Goal: Task Accomplishment & Management: Complete application form

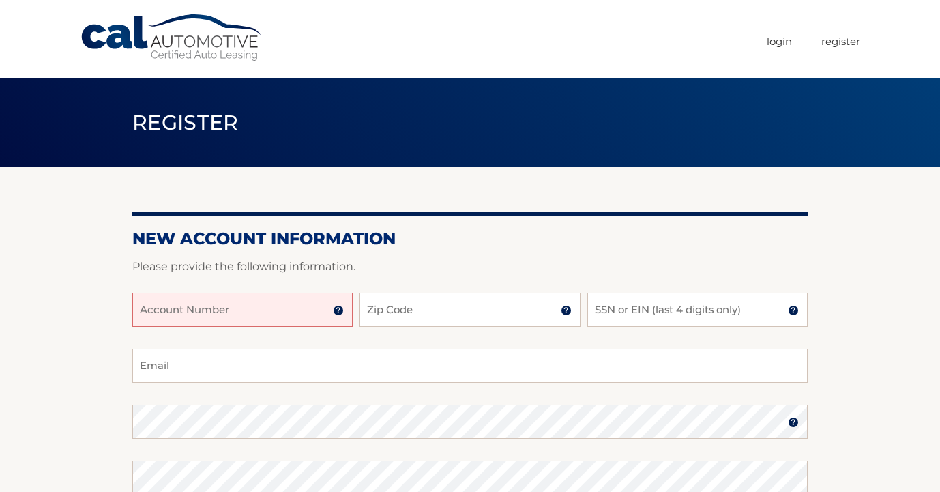
click at [253, 316] on input "Account Number" at bounding box center [242, 310] width 220 height 34
type input "44456009024"
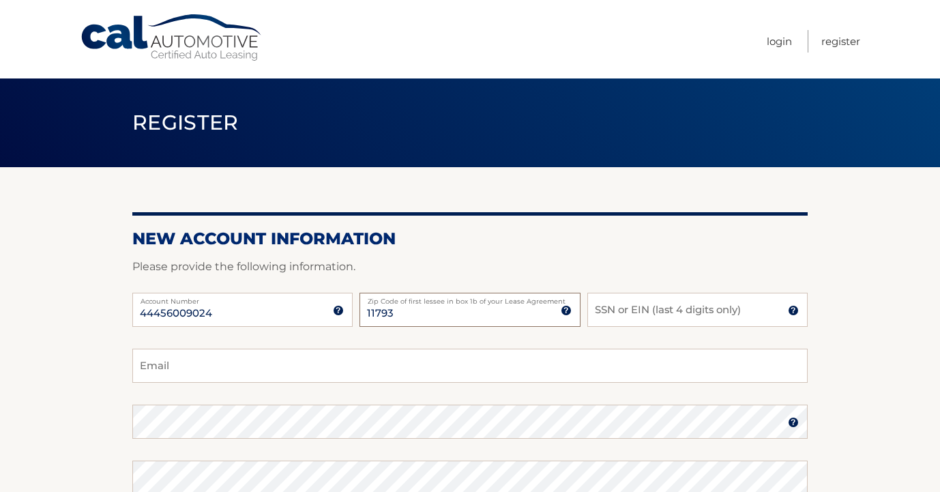
type input "11793"
click at [585, 314] on div "44456009024 Account Number 11 digit account number provided on your coupon book…" at bounding box center [469, 321] width 675 height 56
click at [595, 313] on input "SSN or EIN (last 4 digits only)" at bounding box center [697, 310] width 220 height 34
type input "9833"
type input "rebeccalembo@aol.com"
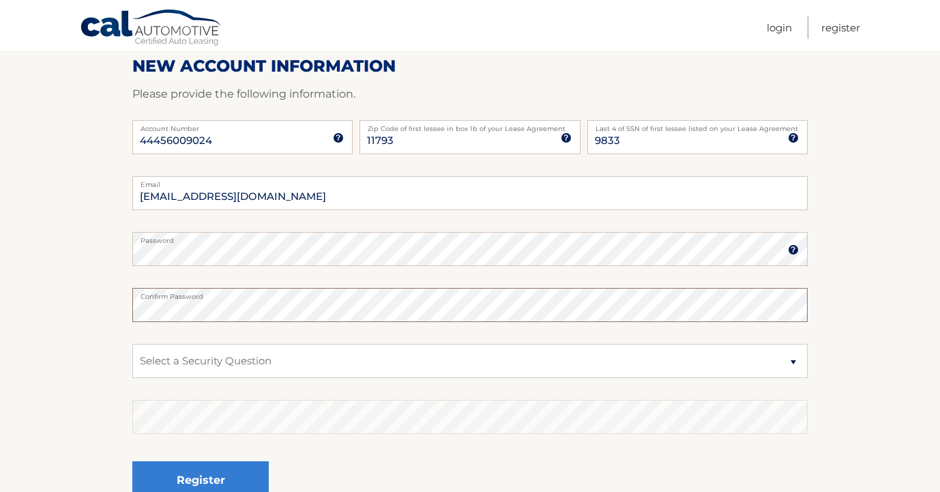
scroll to position [177, 0]
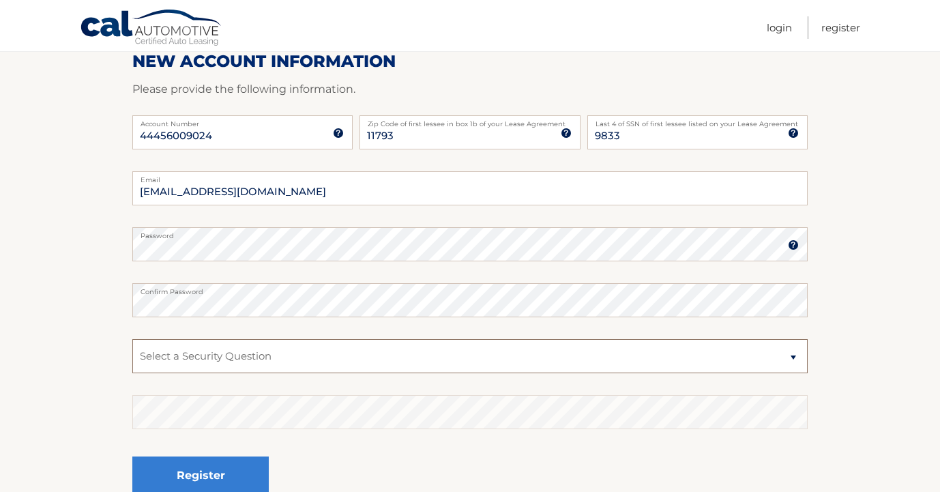
select select "2"
drag, startPoint x: 146, startPoint y: 393, endPoint x: 280, endPoint y: 449, distance: 145.6
click at [280, 449] on fieldset "rebeccalembo@aol.com Email Password Password should be a minimum of 6 character…" at bounding box center [469, 346] width 675 height 351
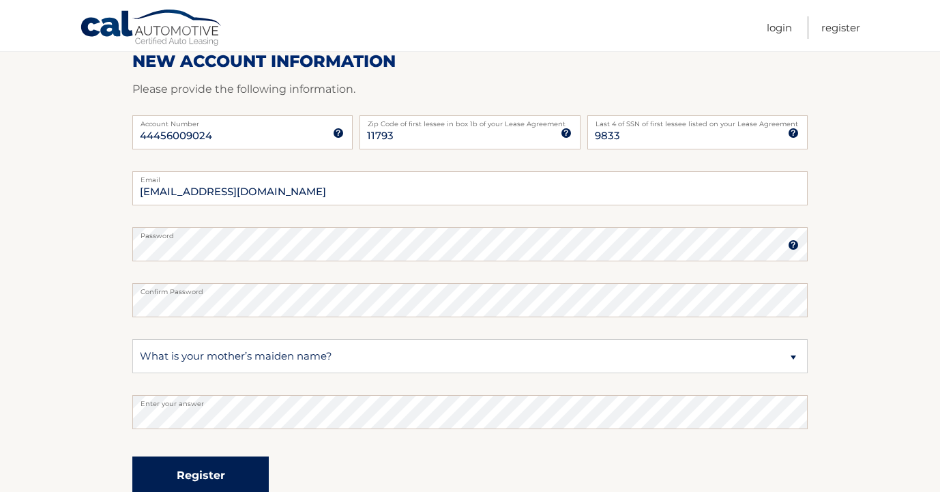
click at [237, 471] on button "Register" at bounding box center [200, 475] width 136 height 38
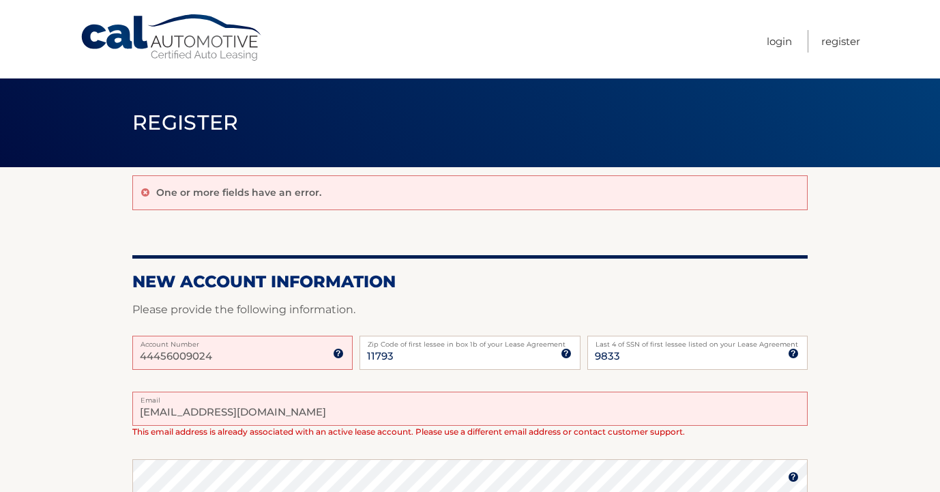
drag, startPoint x: 264, startPoint y: 412, endPoint x: 147, endPoint y: 413, distance: 117.4
click at [145, 414] on input "[EMAIL_ADDRESS][DOMAIN_NAME]" at bounding box center [469, 409] width 675 height 34
click at [228, 413] on input "rlembo77@gmaiil.com" at bounding box center [469, 409] width 675 height 34
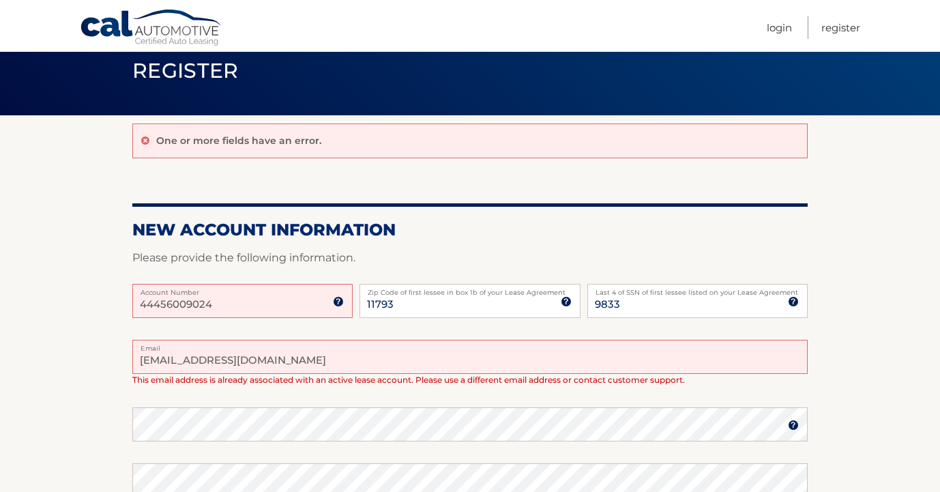
scroll to position [54, 0]
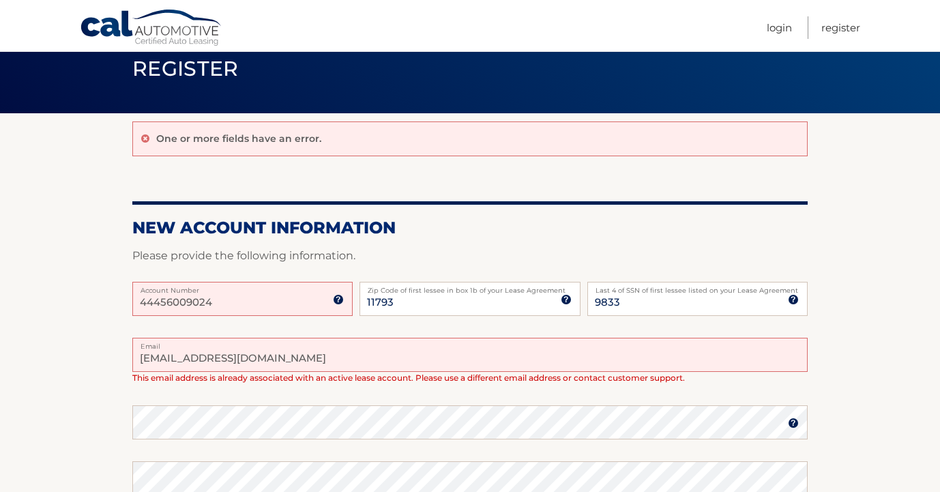
type input "rlembo77@gmail.com"
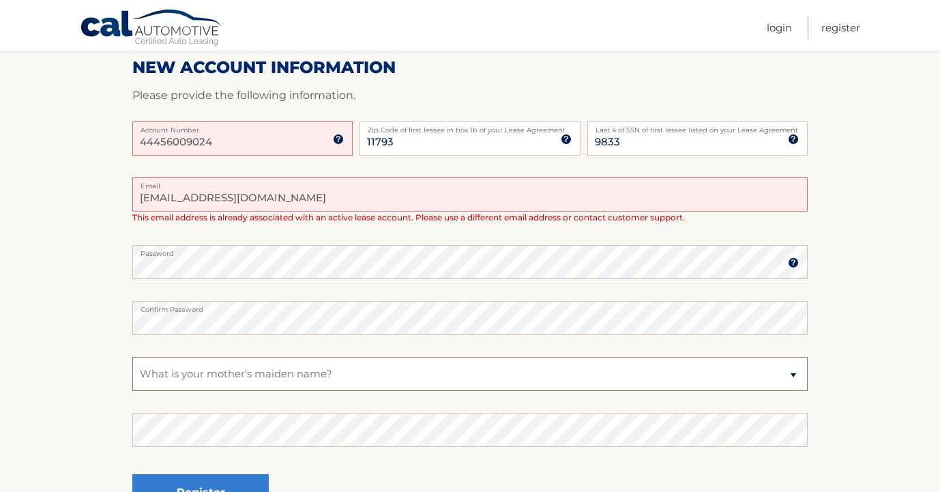
scroll to position [219, 0]
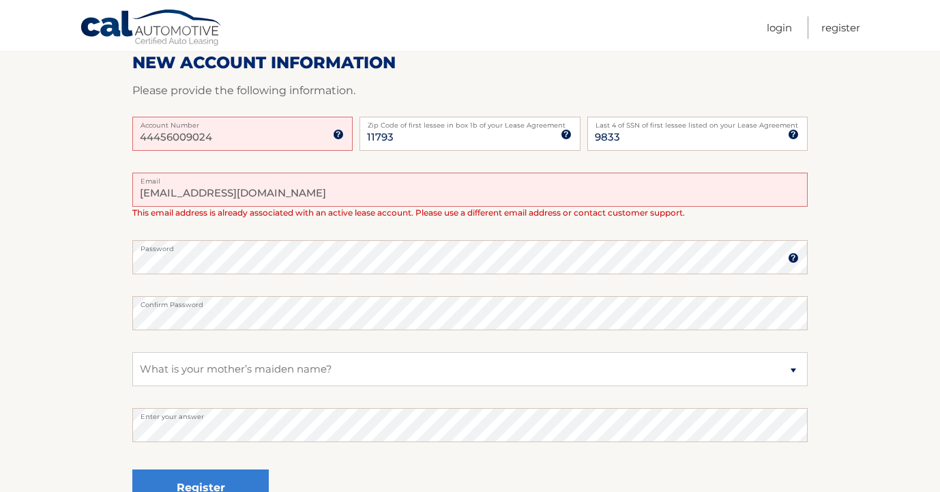
drag, startPoint x: 267, startPoint y: 433, endPoint x: 328, endPoint y: 450, distance: 63.1
click at [328, 450] on fieldset "rlembo77@gmail.com Email This email address is already associated with an activ…" at bounding box center [469, 354] width 675 height 363
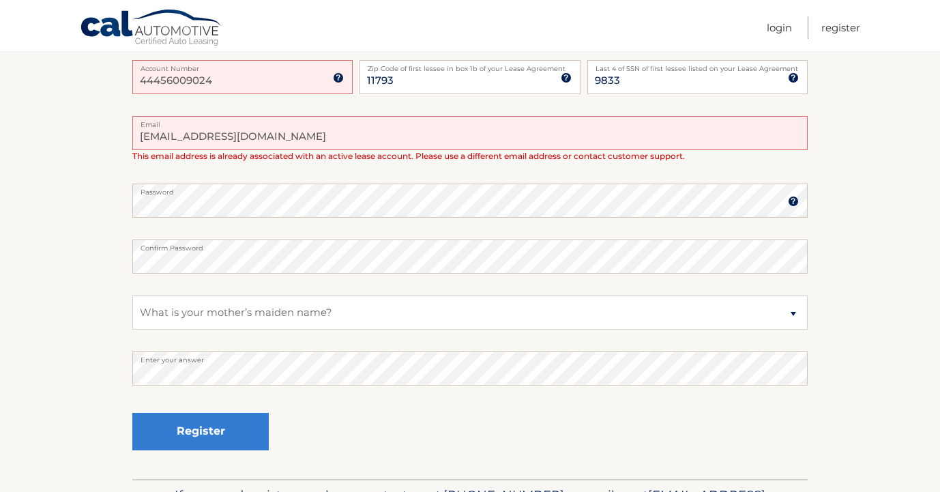
scroll to position [281, 0]
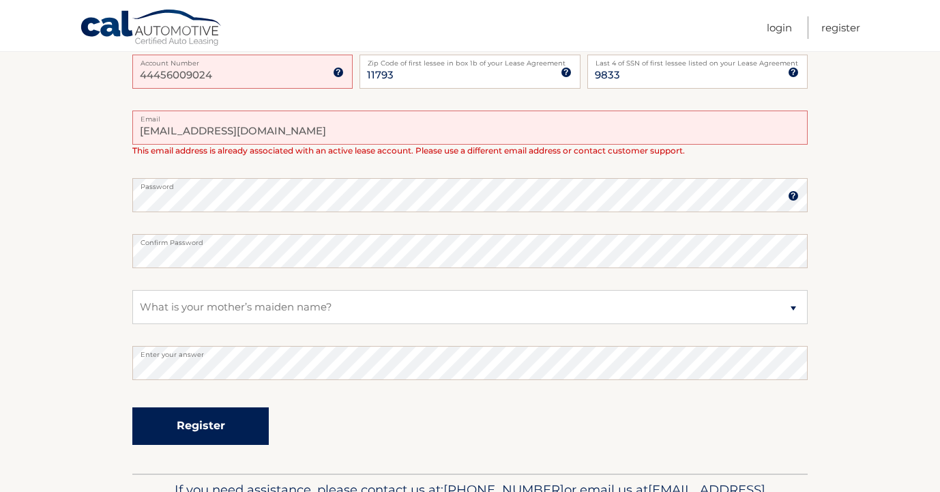
click at [226, 433] on button "Register" at bounding box center [200, 426] width 136 height 38
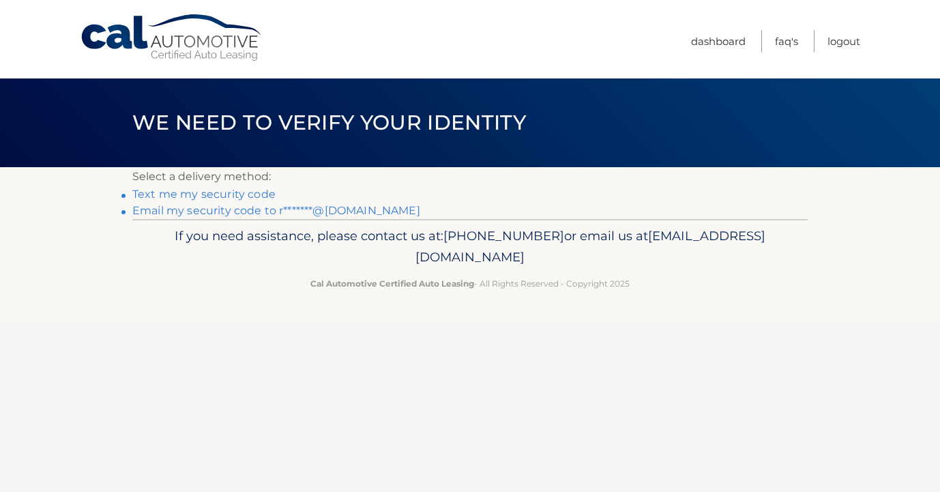
click at [254, 199] on link "Text me my security code" at bounding box center [203, 194] width 143 height 13
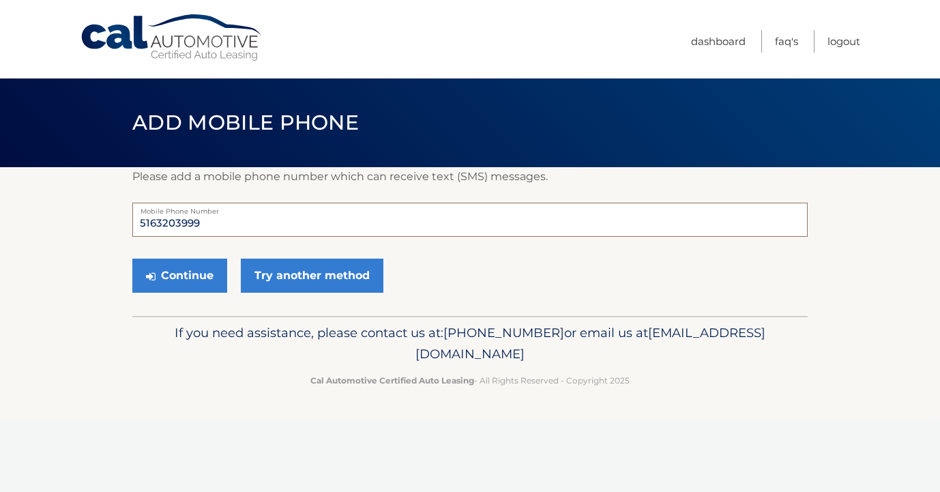
click at [232, 224] on input "5163203999" at bounding box center [469, 220] width 675 height 34
type input "5163203997"
click at [179, 276] on button "Continue" at bounding box center [179, 276] width 95 height 34
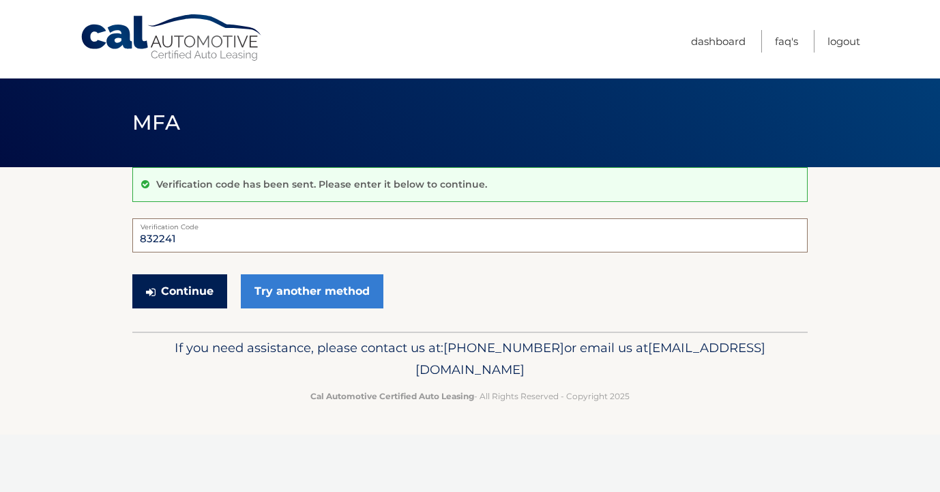
type input "832241"
click at [199, 306] on button "Continue" at bounding box center [179, 291] width 95 height 34
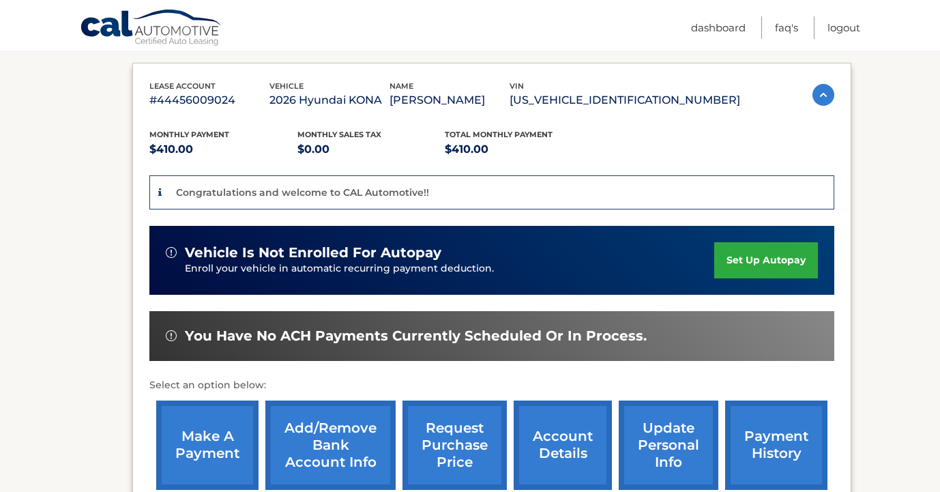
scroll to position [220, 0]
click at [723, 260] on link "set up autopay" at bounding box center [766, 260] width 104 height 36
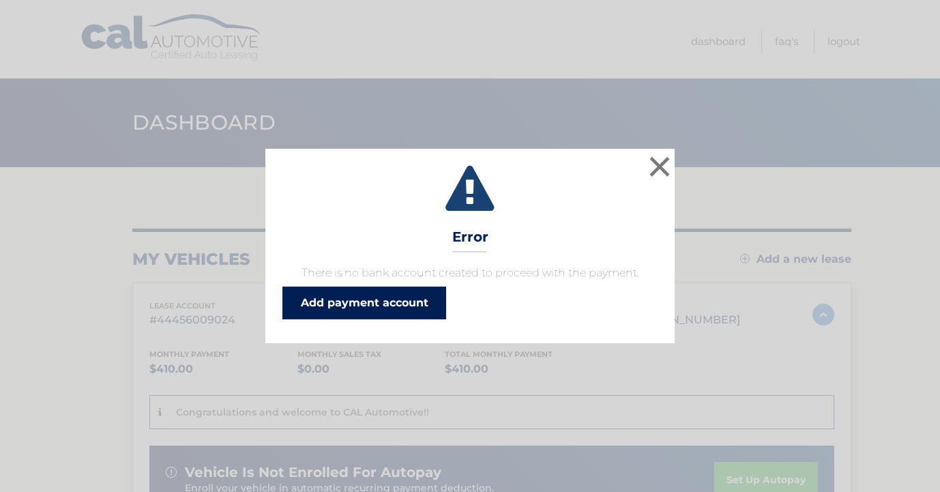
click at [400, 297] on link "Add payment account" at bounding box center [364, 303] width 164 height 33
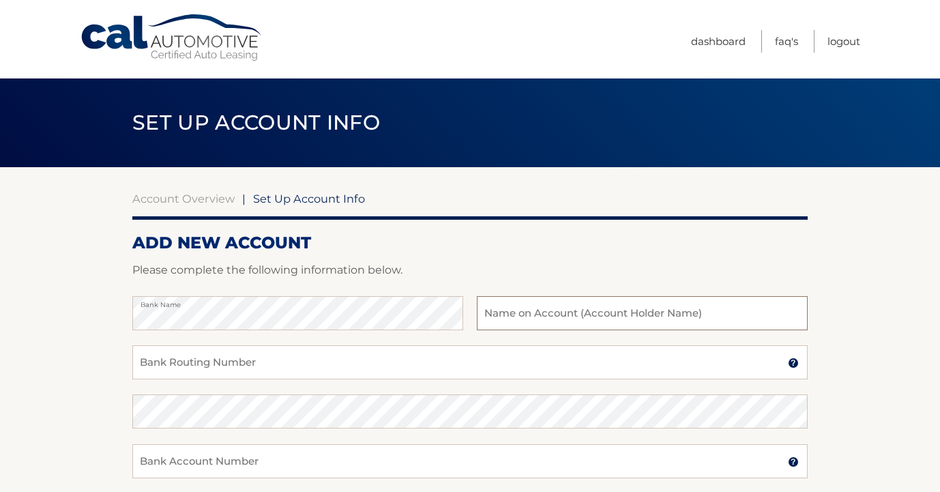
click at [534, 325] on input "text" at bounding box center [642, 313] width 331 height 34
type input "R"
type input "[PERSON_NAME]"
click at [424, 347] on input "Bank Routing Number" at bounding box center [469, 362] width 675 height 34
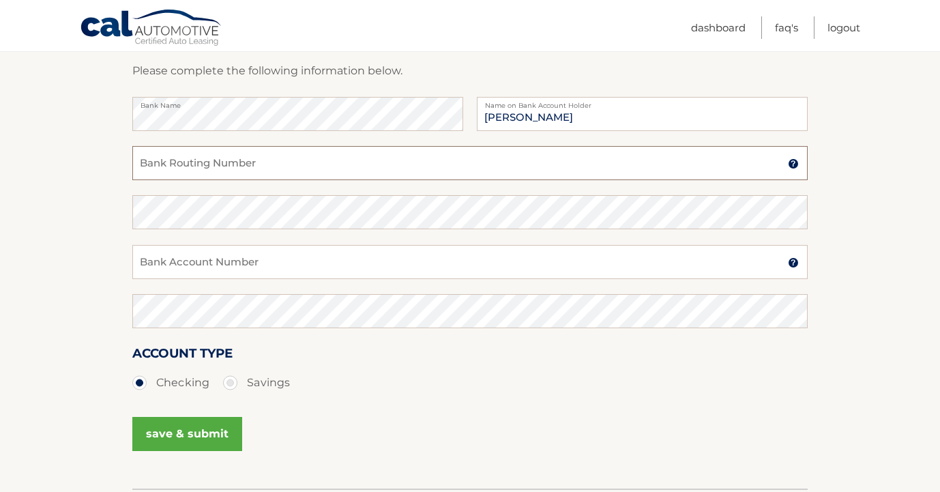
scroll to position [184, 0]
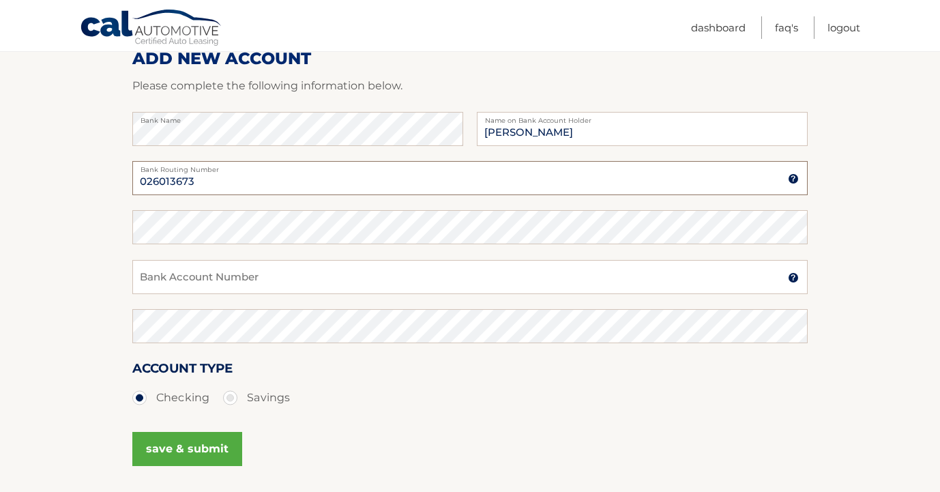
type input "026013673"
click at [333, 285] on input "Bank Account Number" at bounding box center [469, 277] width 675 height 34
type input "4439789839"
click at [178, 456] on button "save & submit" at bounding box center [187, 449] width 110 height 34
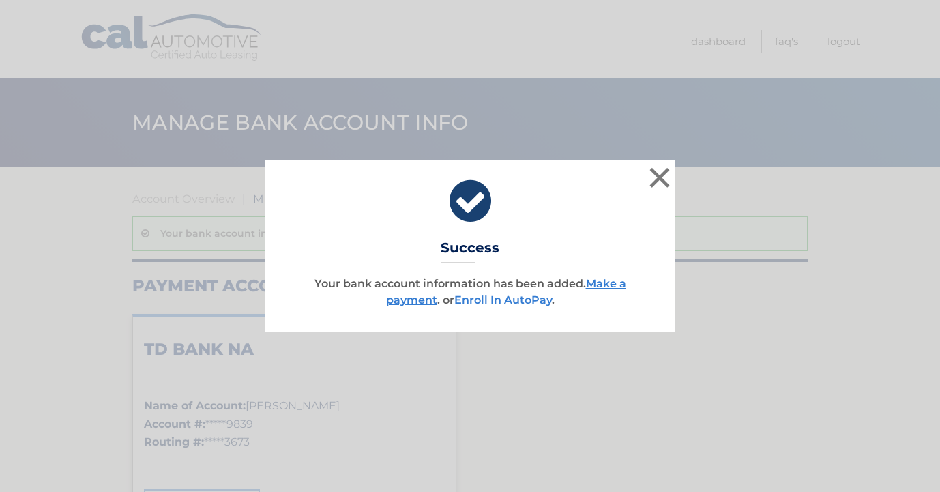
click at [514, 301] on link "Enroll In AutoPay" at bounding box center [503, 299] width 98 height 13
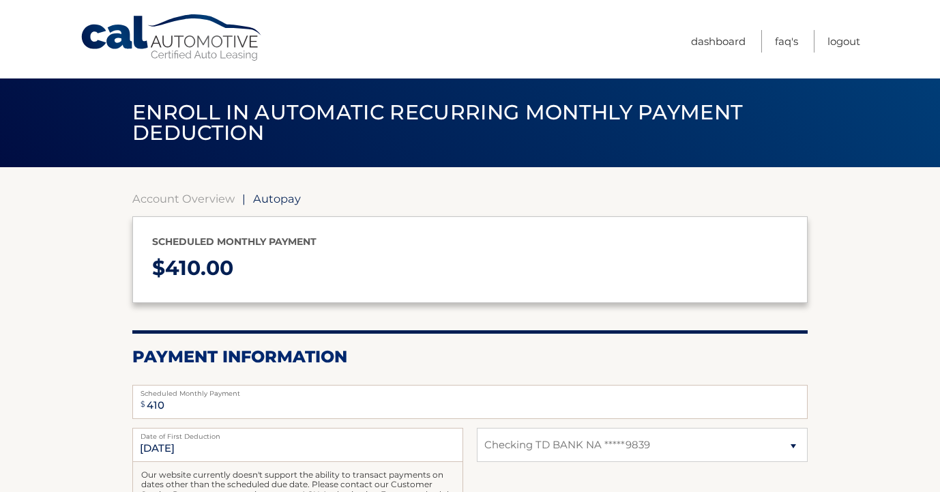
select select "M2IzYWRhNzYtZjRiNi00Y2Y2LThkNTAtNDEwMDdkMjFlMzc1"
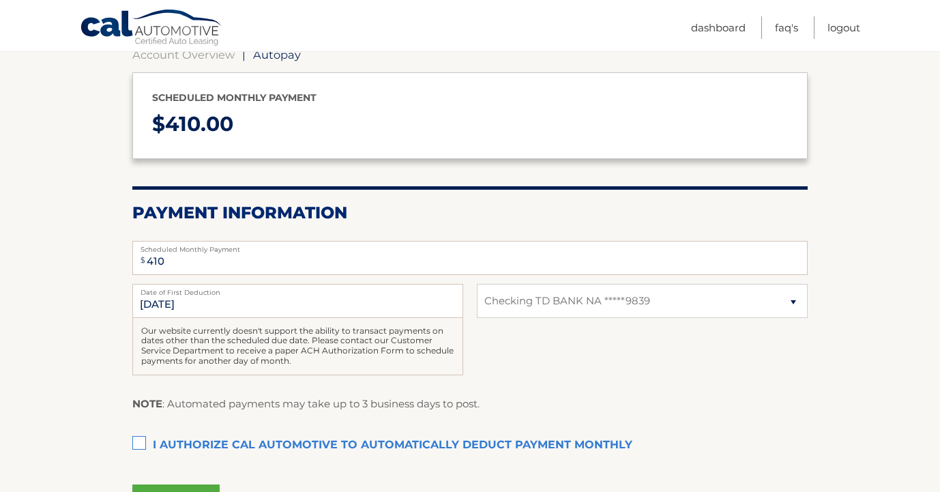
scroll to position [152, 0]
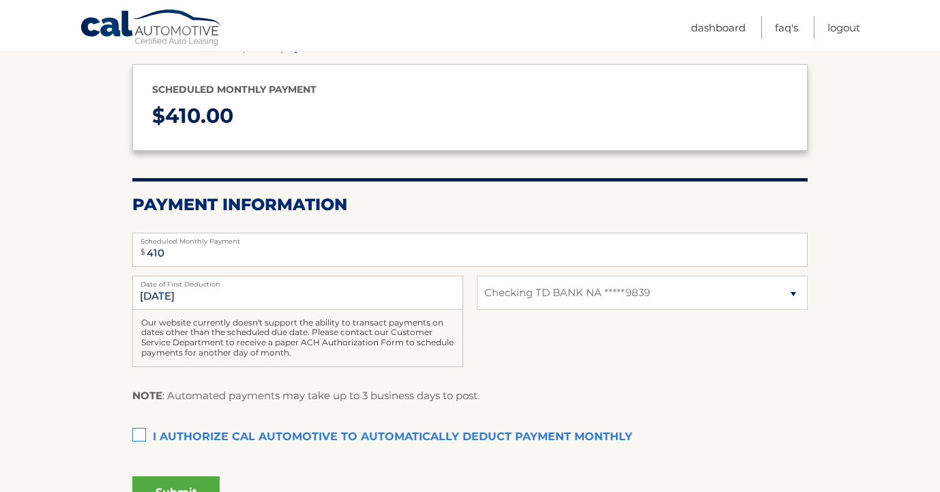
click at [141, 424] on label "I authorize cal automotive to automatically deduct payment monthly This checkbo…" at bounding box center [469, 437] width 675 height 27
click at [0, 0] on input "I authorize cal automotive to automatically deduct payment monthly This checkbo…" at bounding box center [0, 0] width 0 height 0
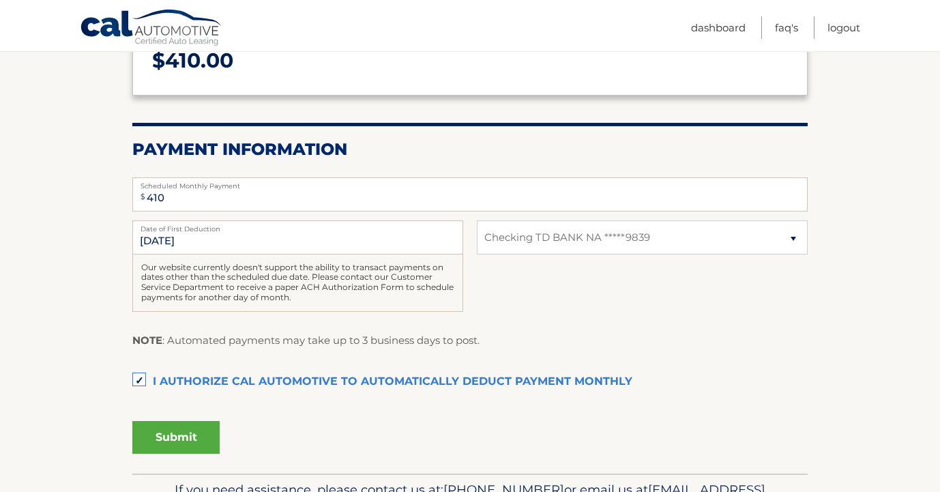
scroll to position [215, 0]
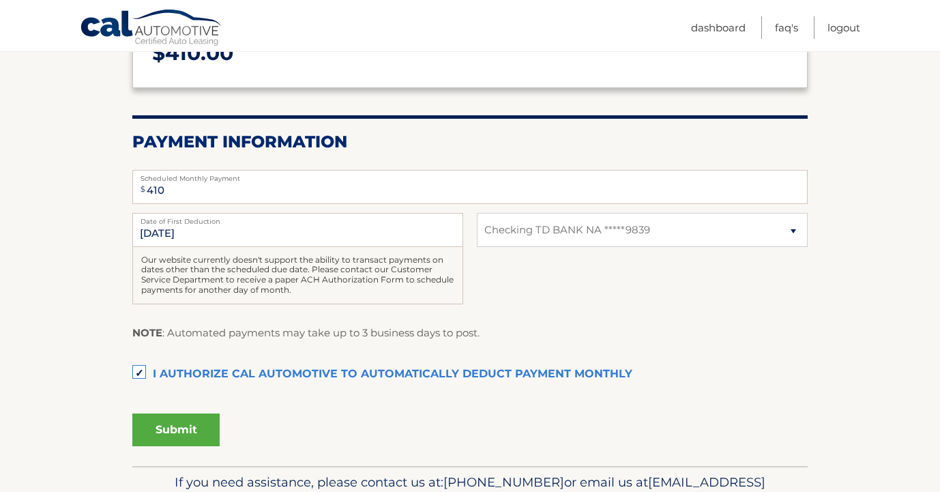
click at [196, 432] on button "Submit" at bounding box center [175, 429] width 87 height 33
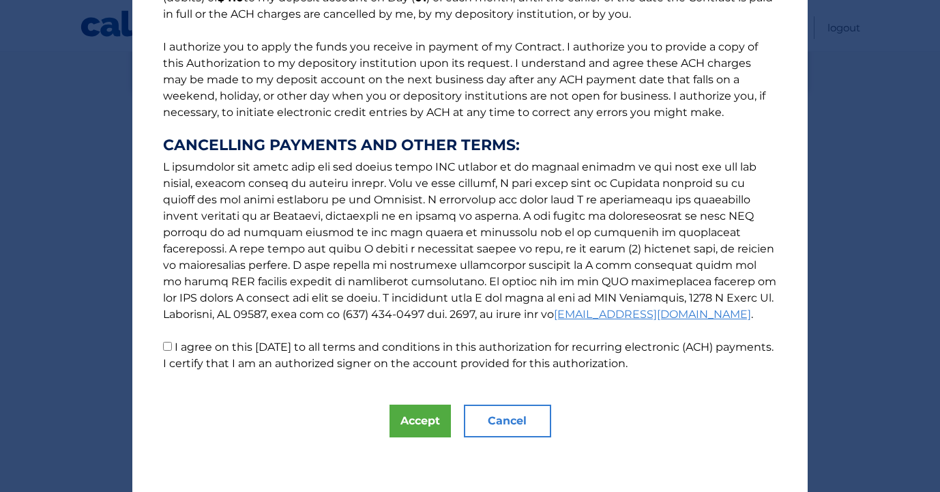
scroll to position [153, 0]
click at [167, 351] on input "I agree on this 09/29/2025 to all terms and conditions in this authorization fo…" at bounding box center [167, 346] width 9 height 9
checkbox input "true"
click at [416, 419] on button "Accept" at bounding box center [420, 421] width 61 height 33
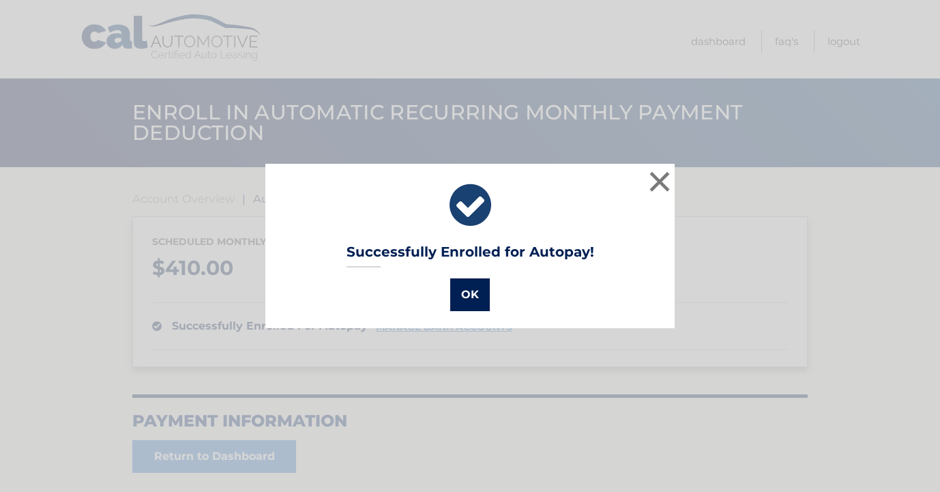
click at [467, 302] on button "OK" at bounding box center [470, 294] width 40 height 33
